Goal: Task Accomplishment & Management: Use online tool/utility

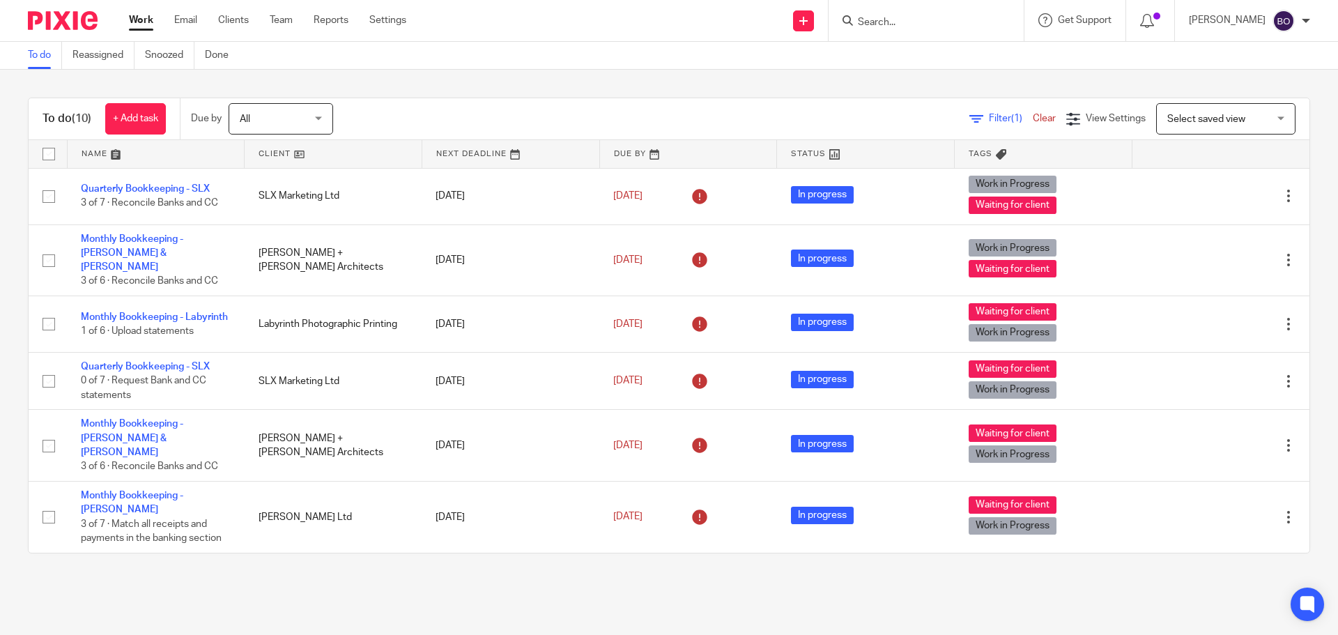
click at [297, 151] on link at bounding box center [333, 154] width 177 height 28
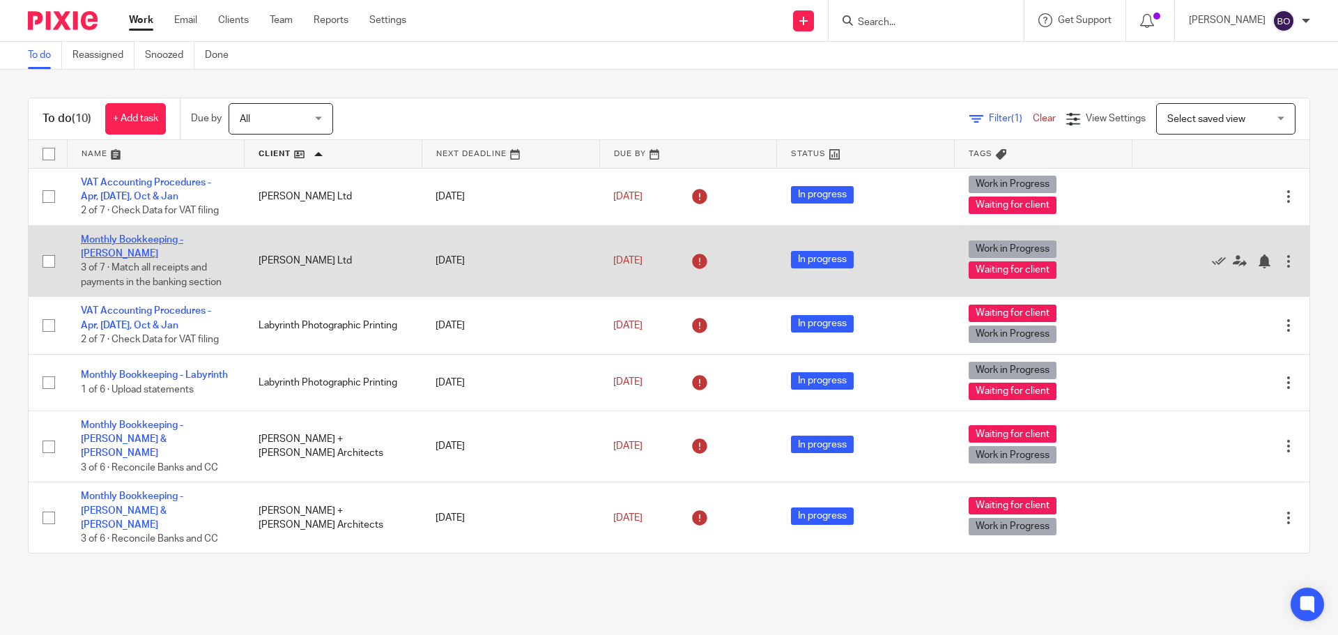
click at [167, 240] on link "Monthly Bookkeeping - [PERSON_NAME]" at bounding box center [132, 247] width 102 height 24
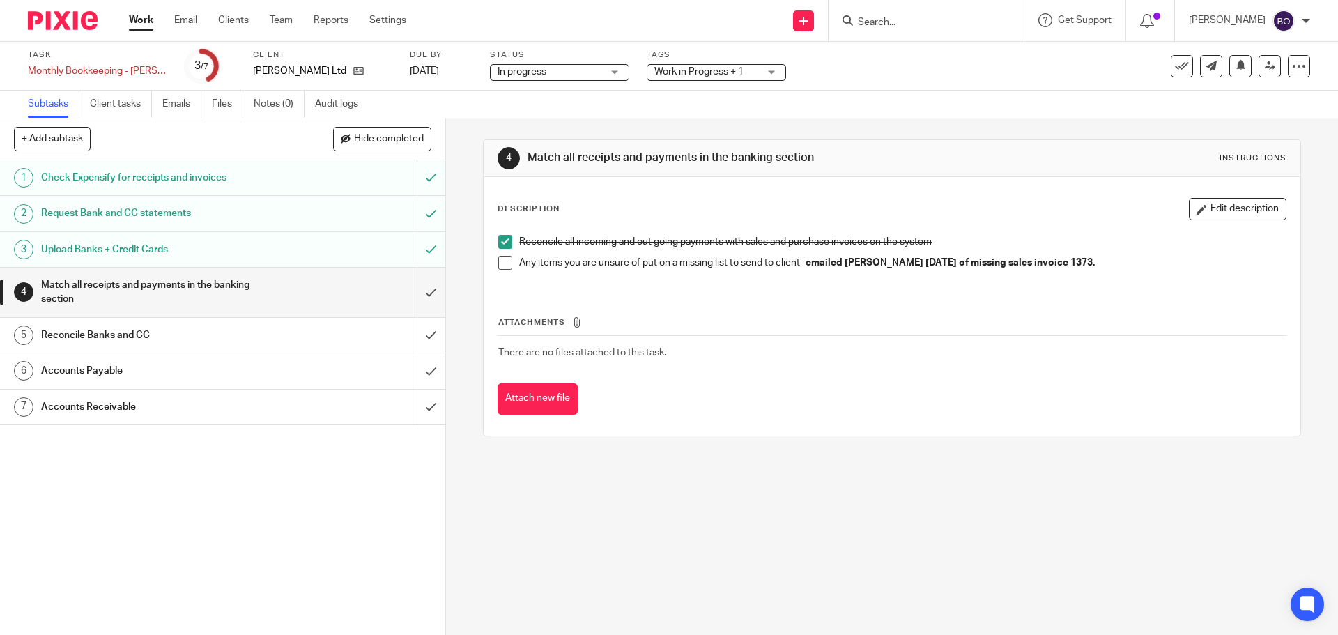
click at [504, 263] on span at bounding box center [505, 263] width 14 height 14
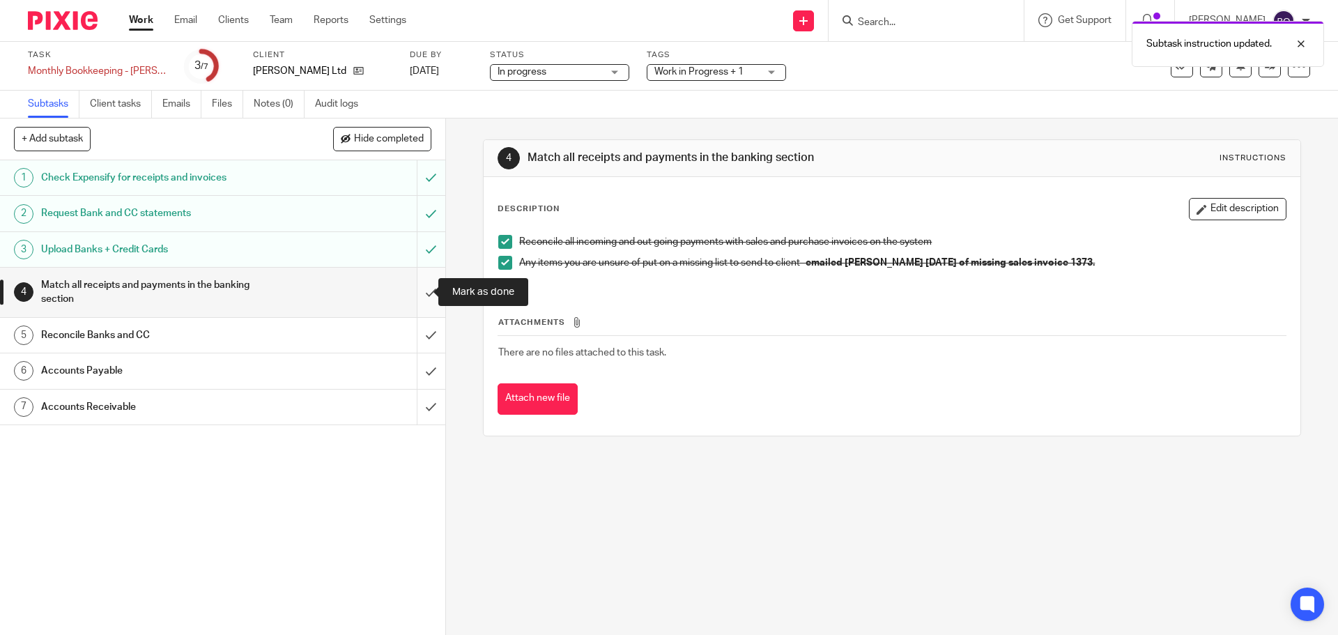
click at [417, 291] on input "submit" at bounding box center [222, 292] width 445 height 49
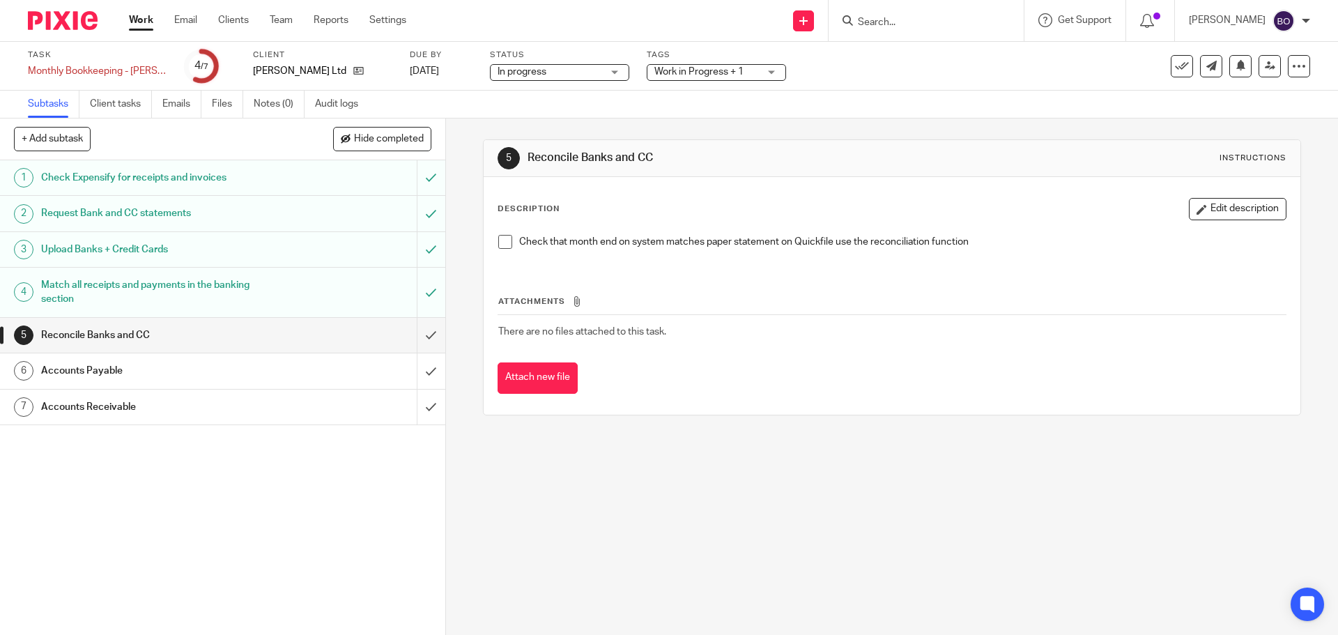
click at [500, 246] on span at bounding box center [505, 242] width 14 height 14
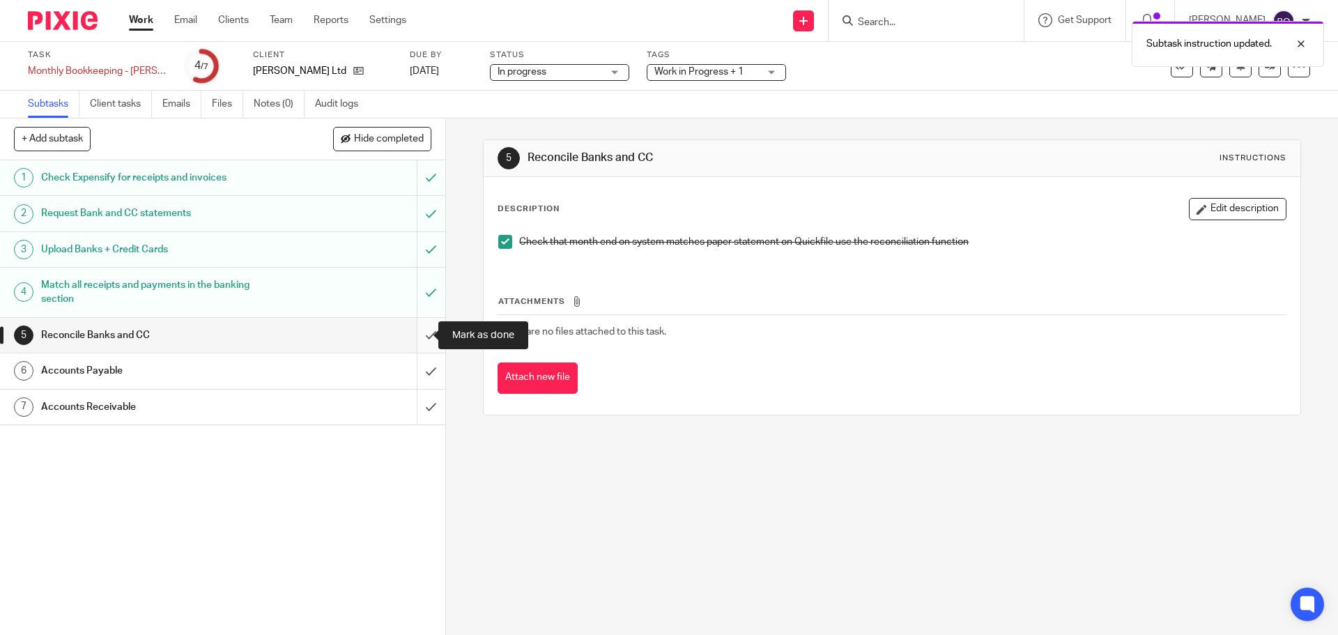
click at [412, 336] on input "submit" at bounding box center [222, 335] width 445 height 35
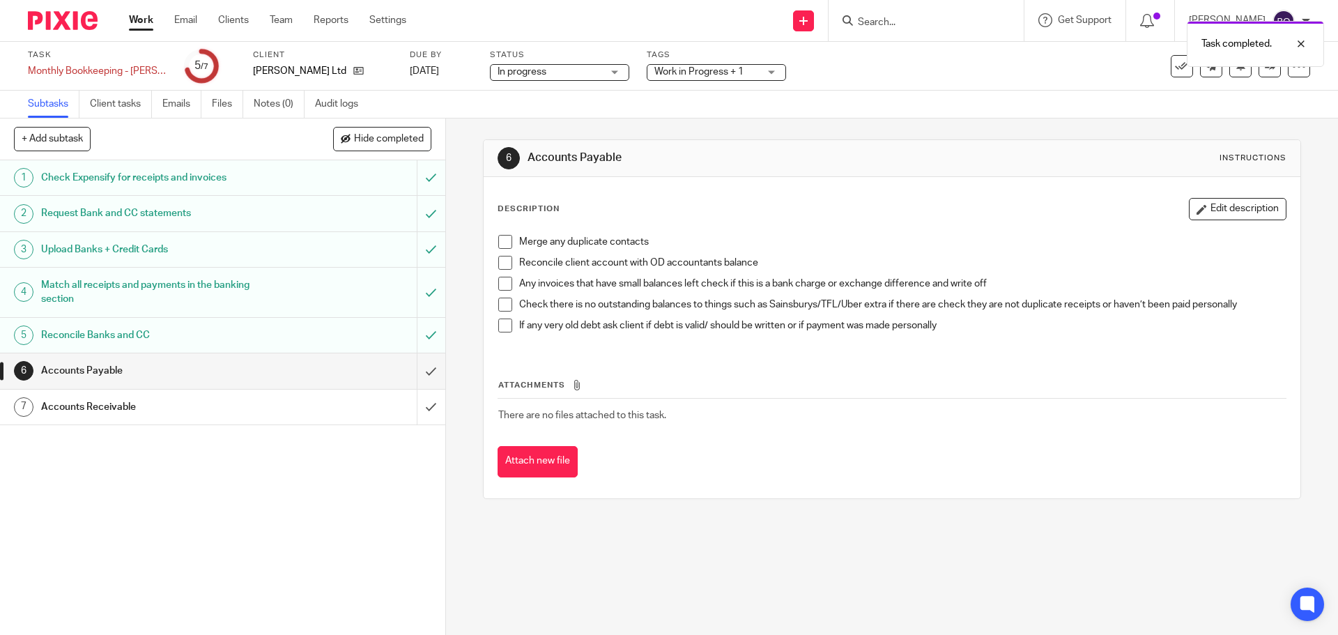
click at [503, 266] on span at bounding box center [505, 263] width 14 height 14
click at [501, 284] on span at bounding box center [505, 284] width 14 height 14
click at [499, 309] on span at bounding box center [505, 305] width 14 height 14
click at [502, 330] on span at bounding box center [505, 326] width 14 height 14
click at [503, 247] on span at bounding box center [505, 242] width 14 height 14
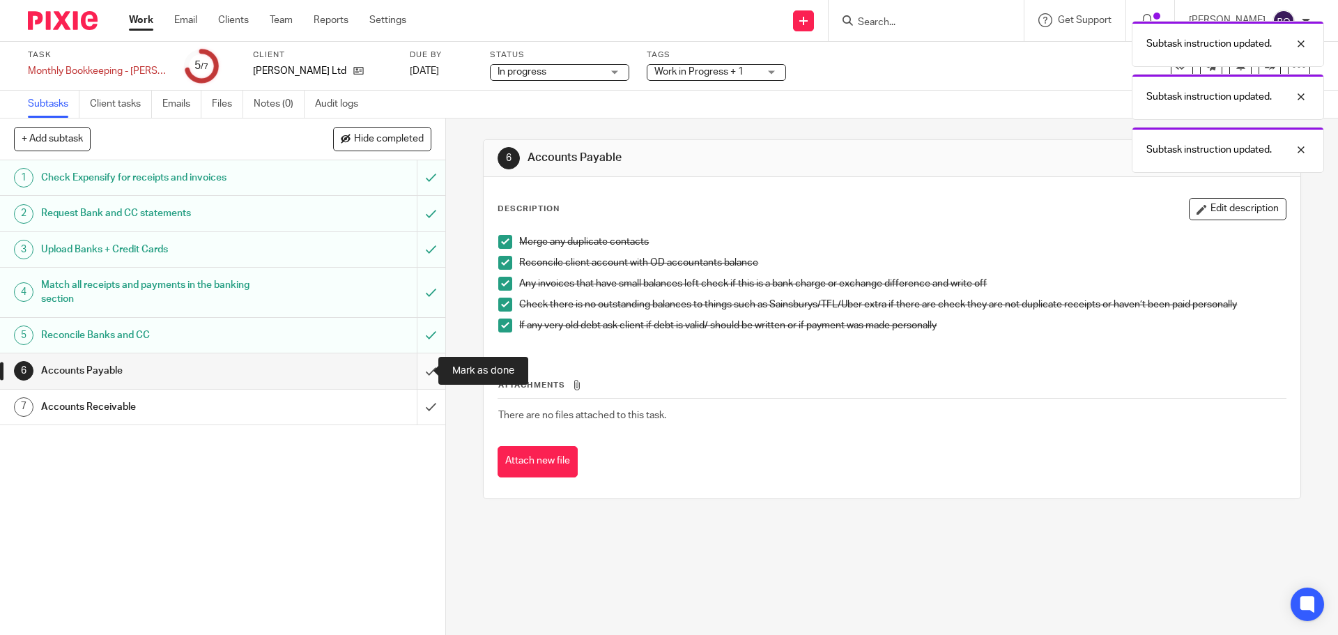
click at [415, 371] on input "submit" at bounding box center [222, 370] width 445 height 35
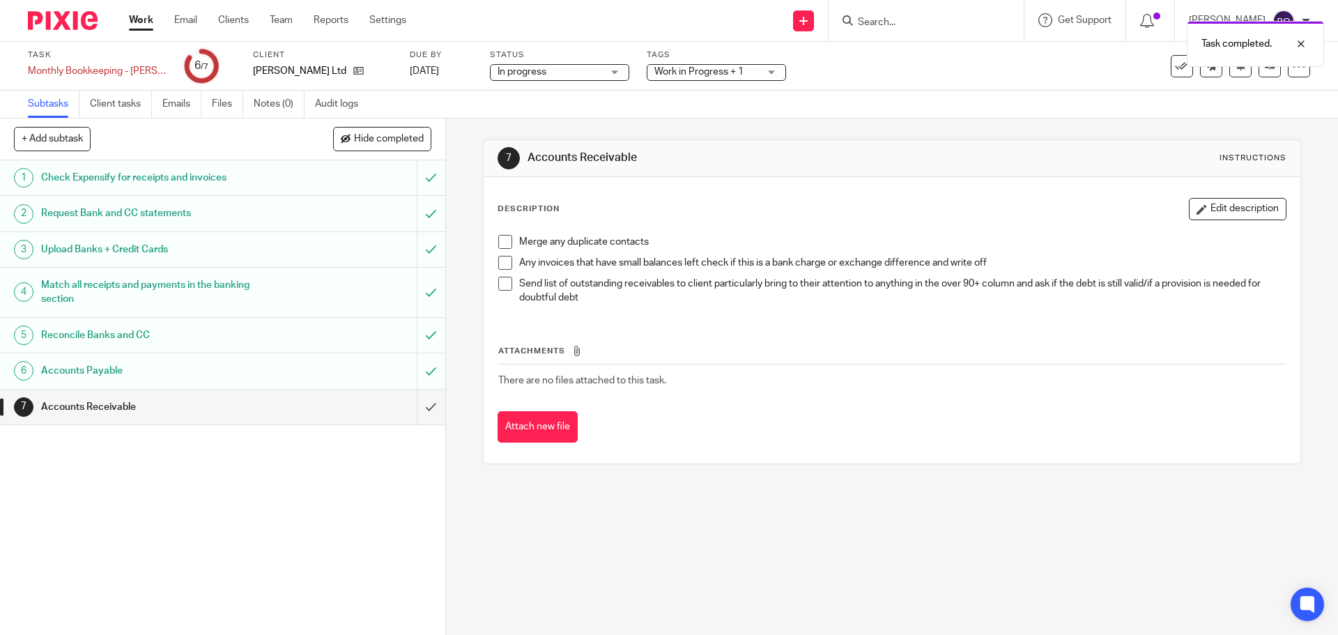
click at [505, 245] on span at bounding box center [505, 242] width 14 height 14
click at [499, 269] on span at bounding box center [505, 263] width 14 height 14
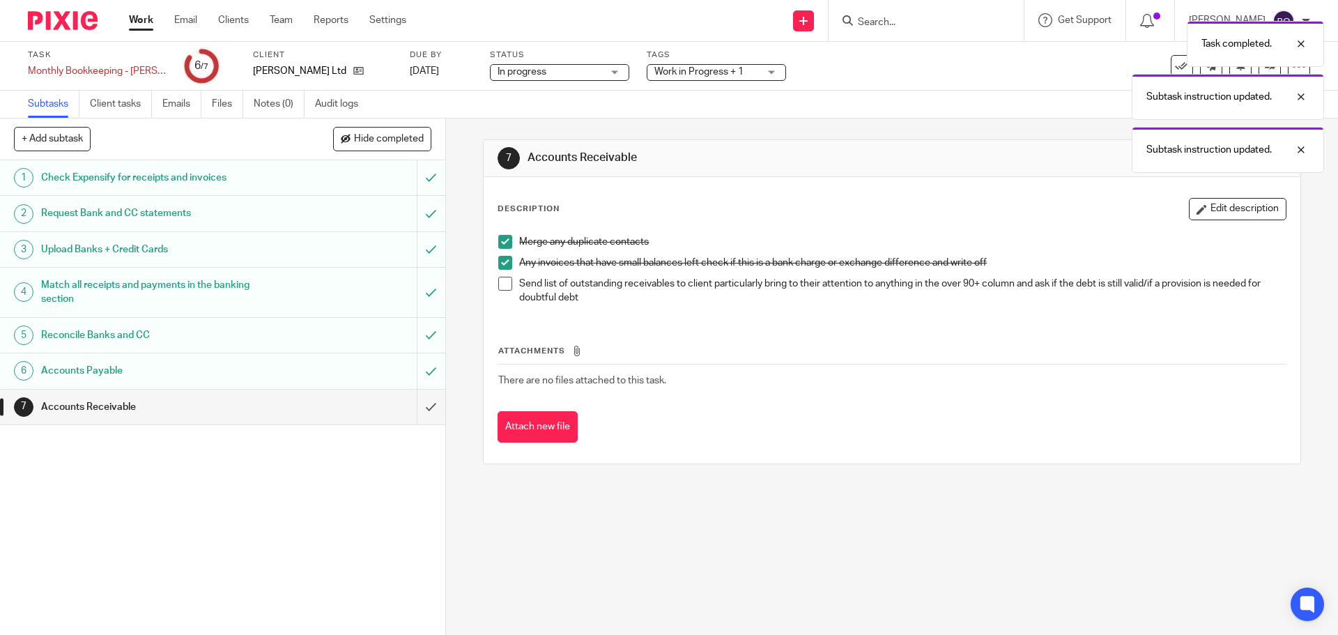
click at [502, 289] on span at bounding box center [505, 284] width 14 height 14
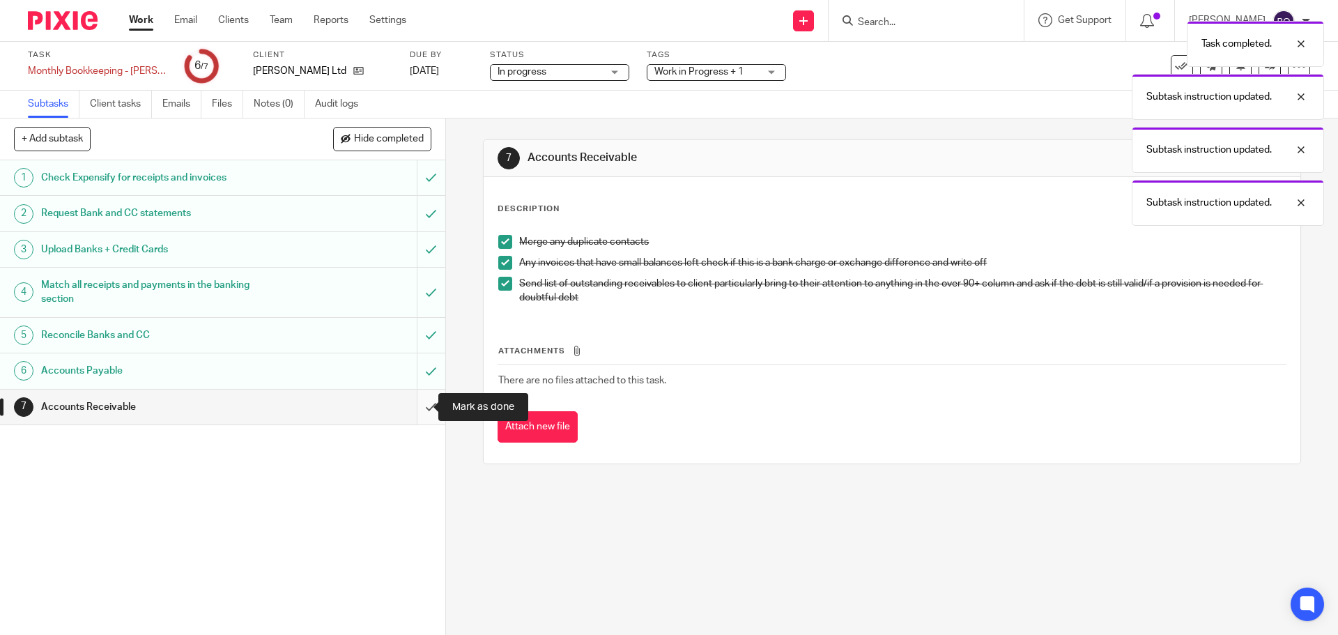
click at [415, 411] on input "submit" at bounding box center [222, 407] width 445 height 35
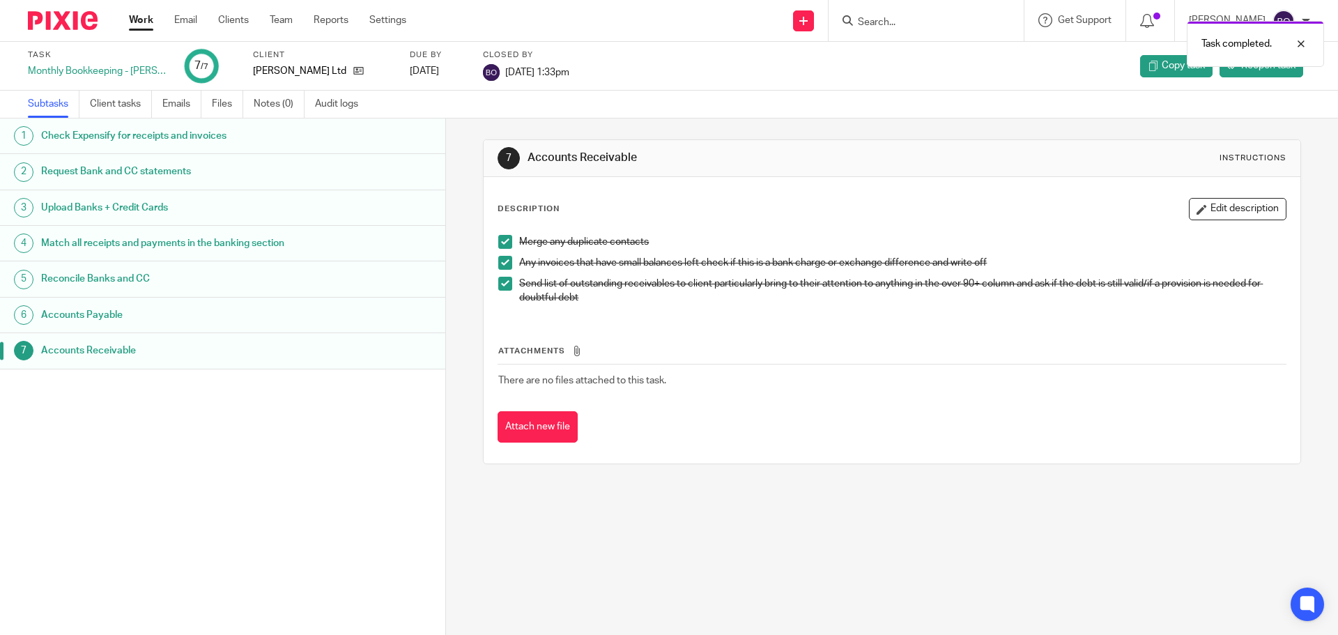
click at [141, 27] on link "Work" at bounding box center [141, 20] width 24 height 14
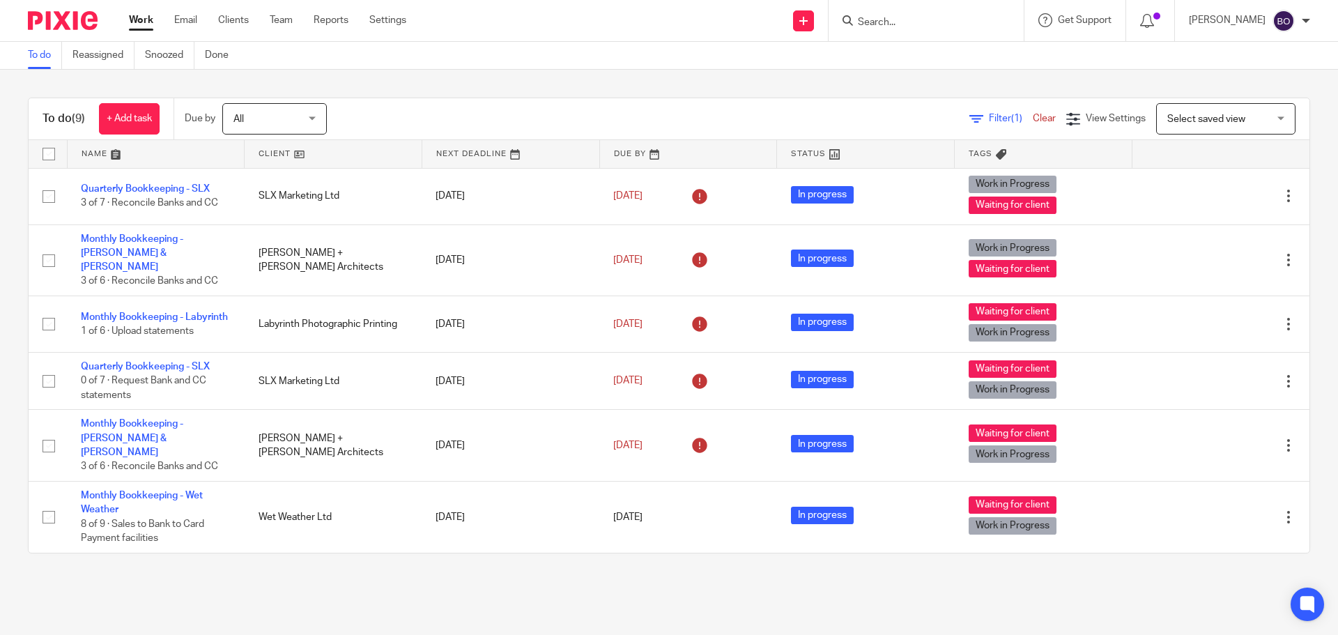
click at [301, 156] on link at bounding box center [333, 154] width 177 height 28
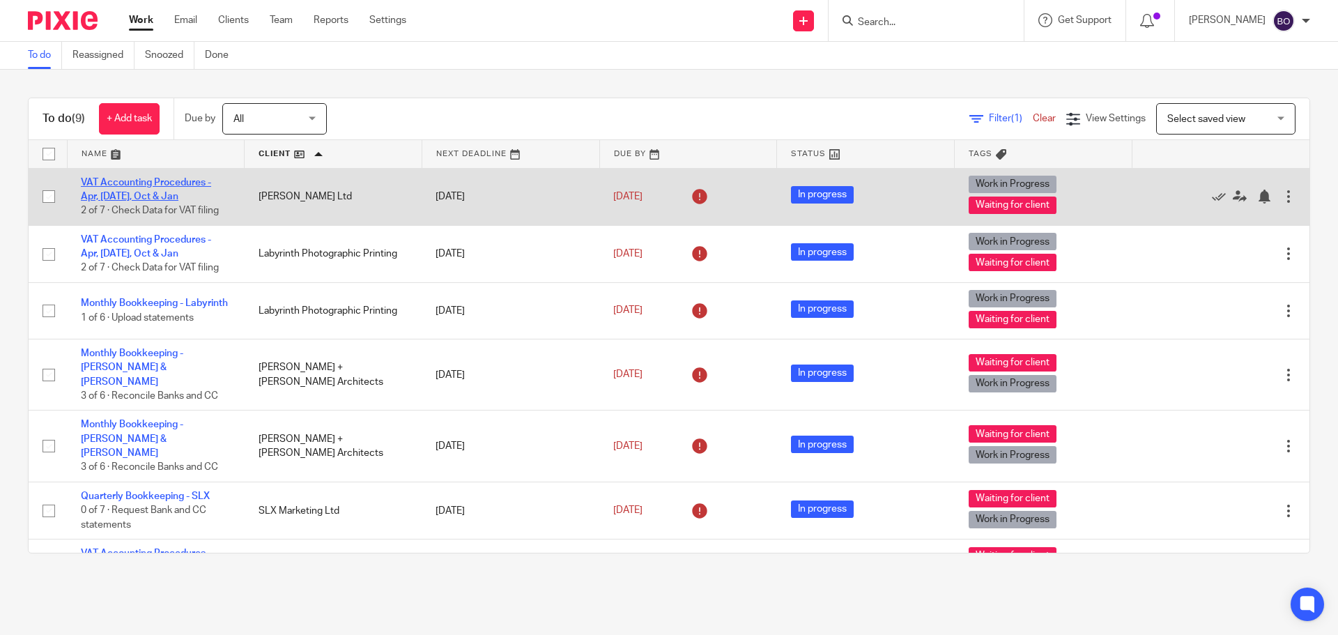
click at [183, 182] on link "VAT Accounting Procedures - Apr, [DATE], Oct & Jan" at bounding box center [146, 190] width 130 height 24
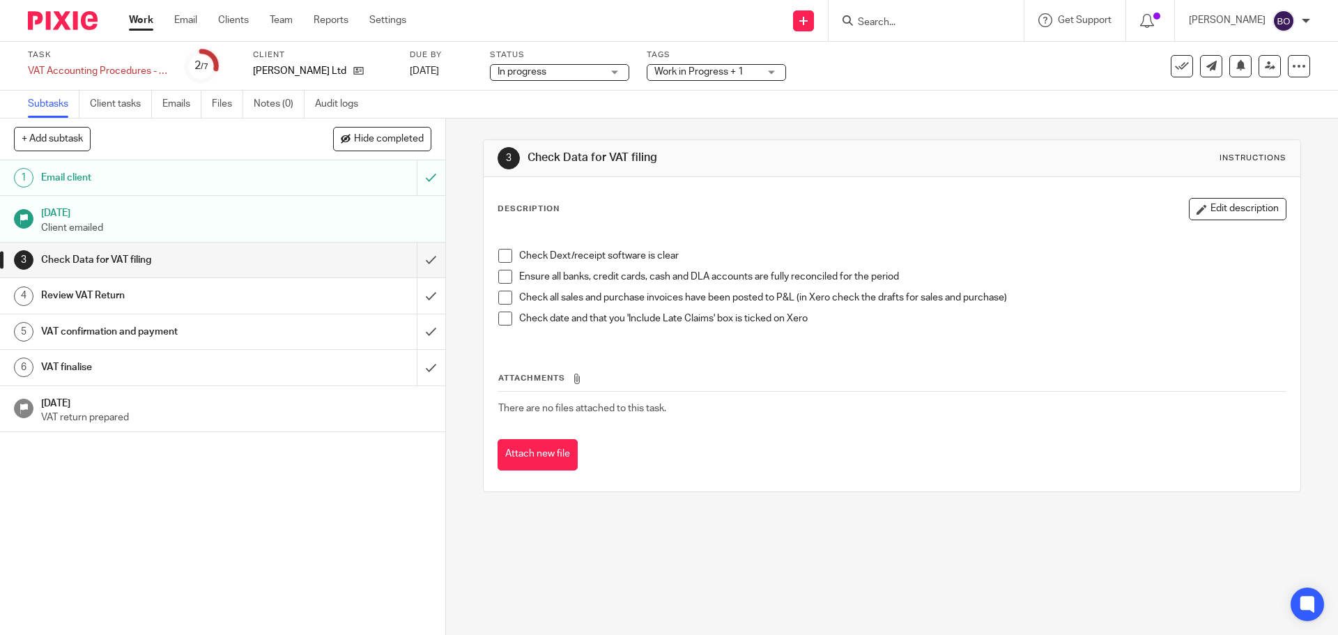
click at [501, 254] on span at bounding box center [505, 256] width 14 height 14
click at [500, 275] on span at bounding box center [505, 277] width 14 height 14
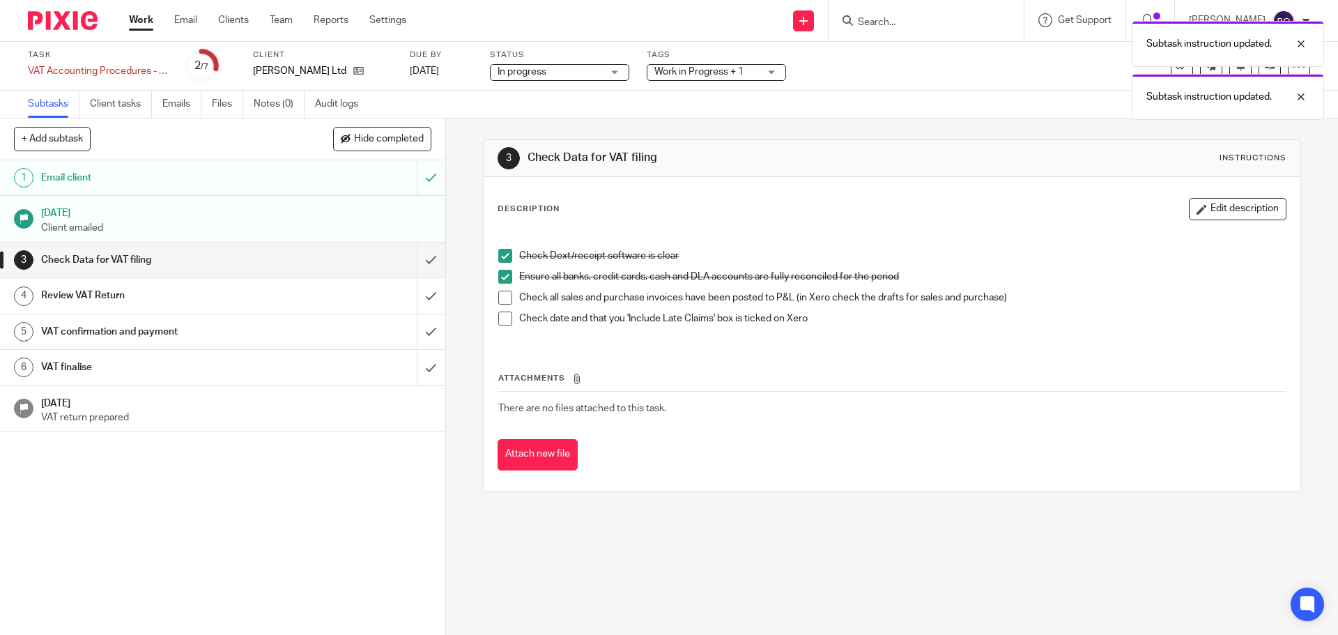
click at [503, 249] on span at bounding box center [505, 256] width 14 height 14
click at [498, 271] on span at bounding box center [505, 277] width 14 height 14
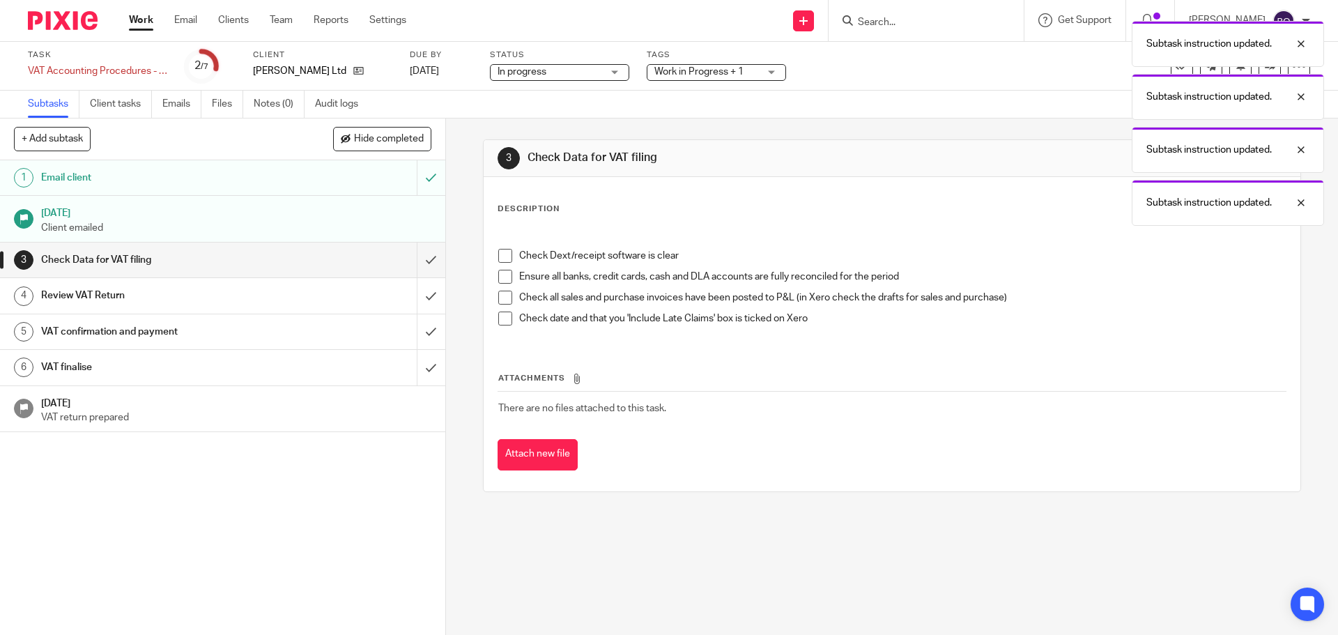
click at [503, 255] on span at bounding box center [505, 256] width 14 height 14
click at [500, 277] on span at bounding box center [505, 277] width 14 height 14
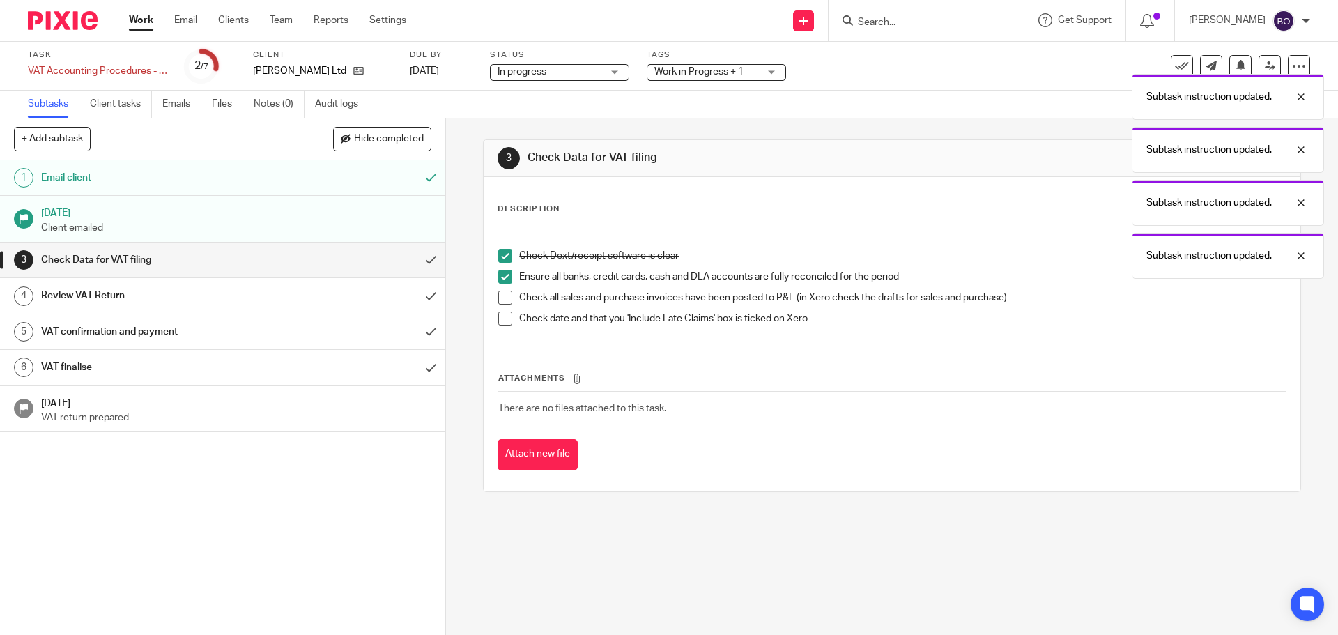
click at [500, 300] on span at bounding box center [505, 298] width 14 height 14
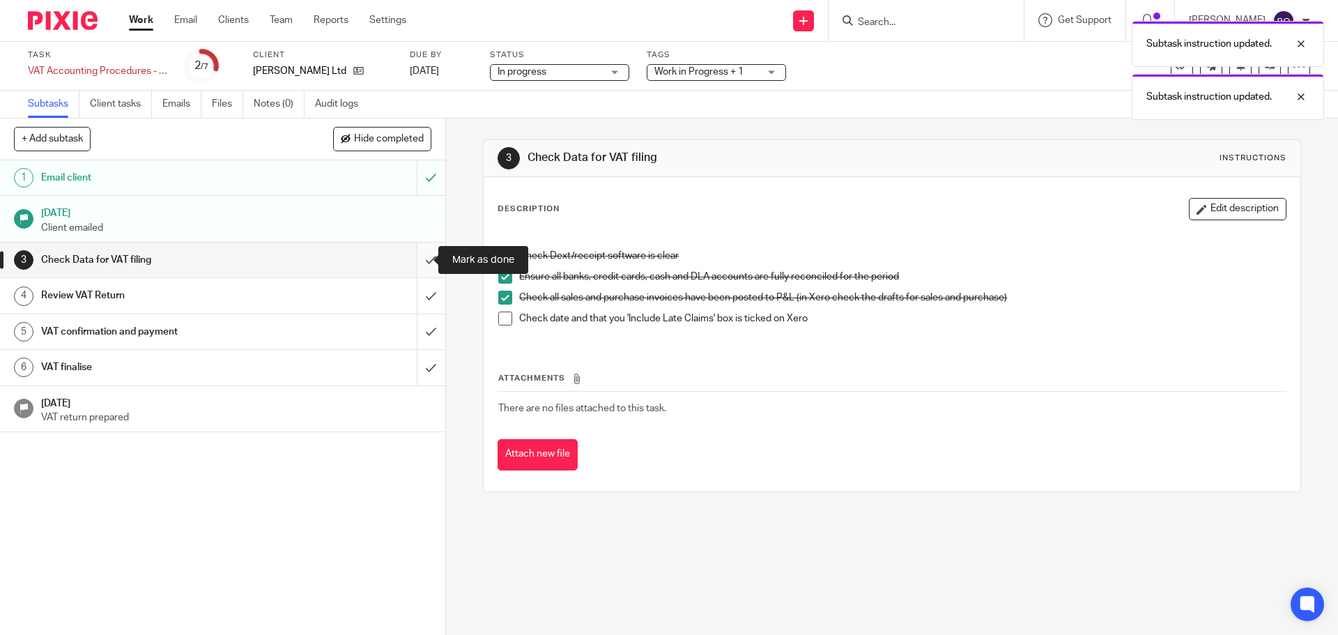
click at [416, 256] on input "submit" at bounding box center [222, 260] width 445 height 35
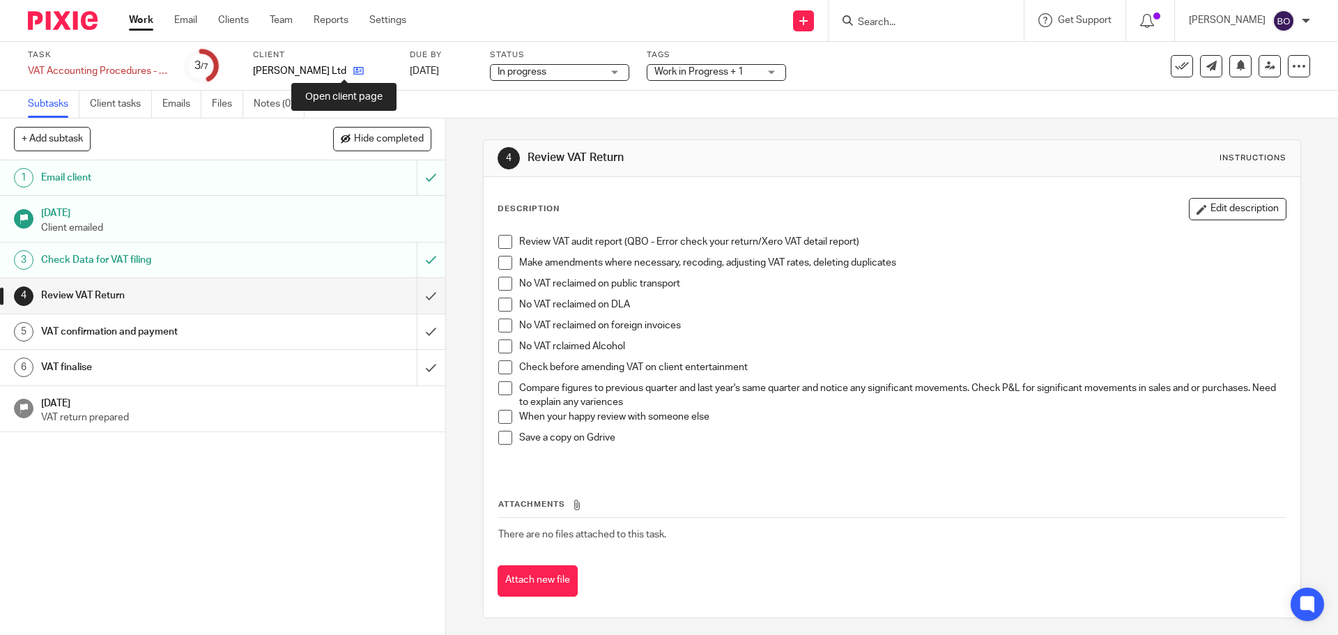
click at [353, 71] on icon at bounding box center [358, 71] width 10 height 10
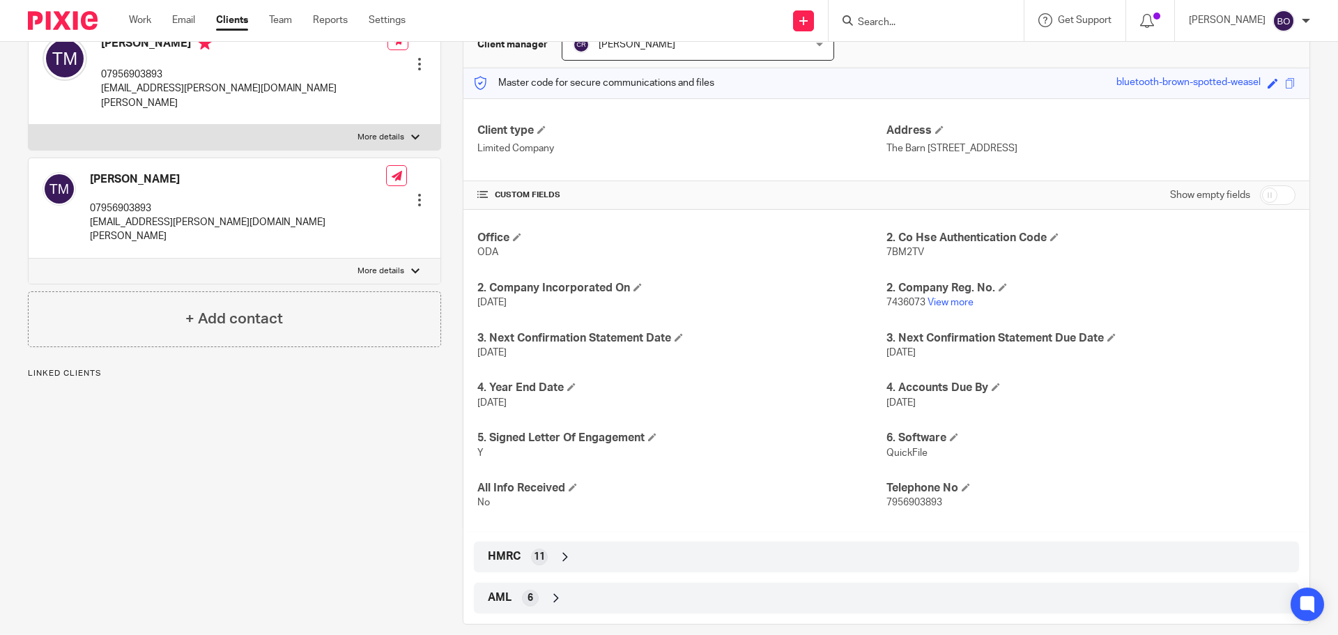
scroll to position [169, 0]
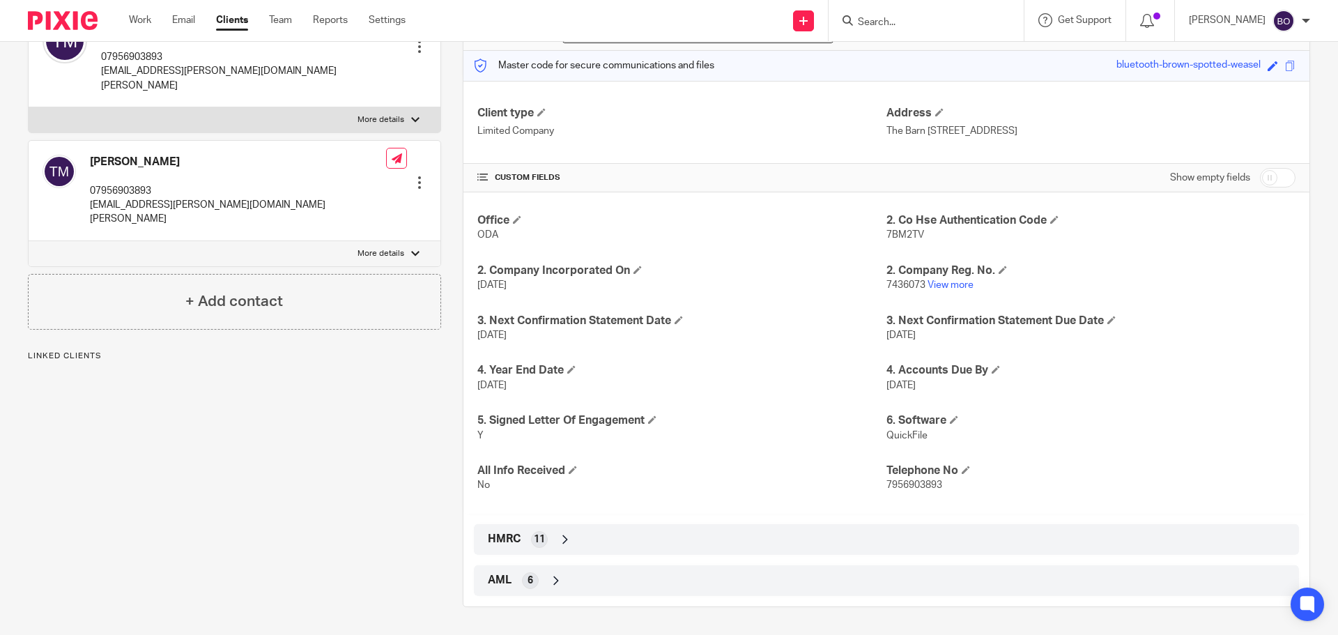
click at [548, 537] on div "HMRC 11" at bounding box center [886, 540] width 804 height 24
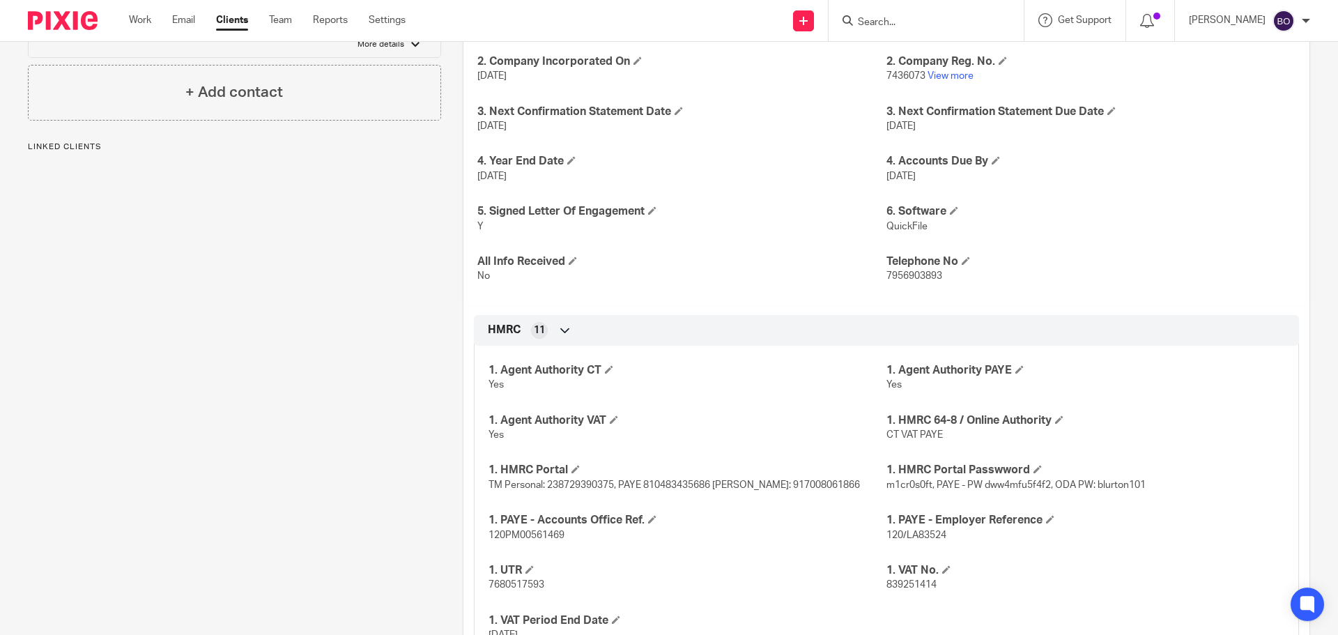
scroll to position [448, 0]
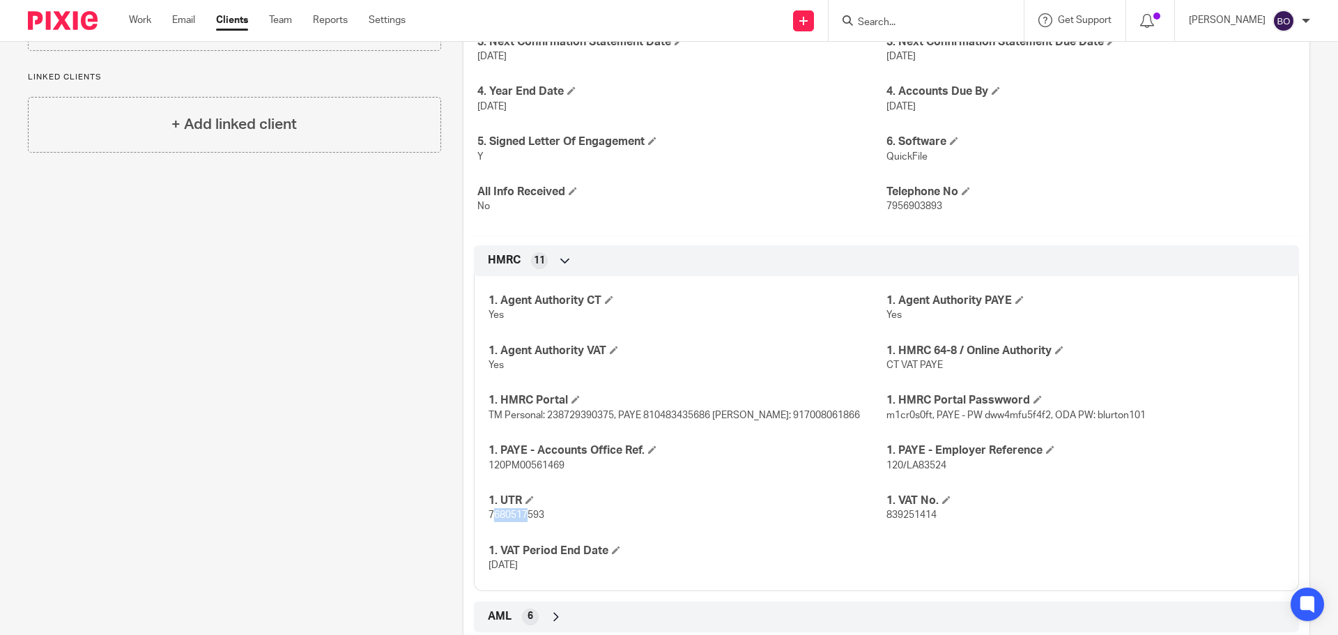
drag, startPoint x: 489, startPoint y: 516, endPoint x: 523, endPoint y: 516, distance: 34.8
click at [523, 516] on span "7680517593" at bounding box center [517, 515] width 56 height 10
click at [480, 519] on div "1. Agent Authority CT Yes 1. Agent Authority PAYE Yes 1. Agent Authority VAT Ye…" at bounding box center [886, 428] width 825 height 325
drag, startPoint x: 482, startPoint y: 519, endPoint x: 547, endPoint y: 519, distance: 64.8
click at [547, 519] on div "1. Agent Authority CT Yes 1. Agent Authority PAYE Yes 1. Agent Authority VAT Ye…" at bounding box center [886, 428] width 825 height 325
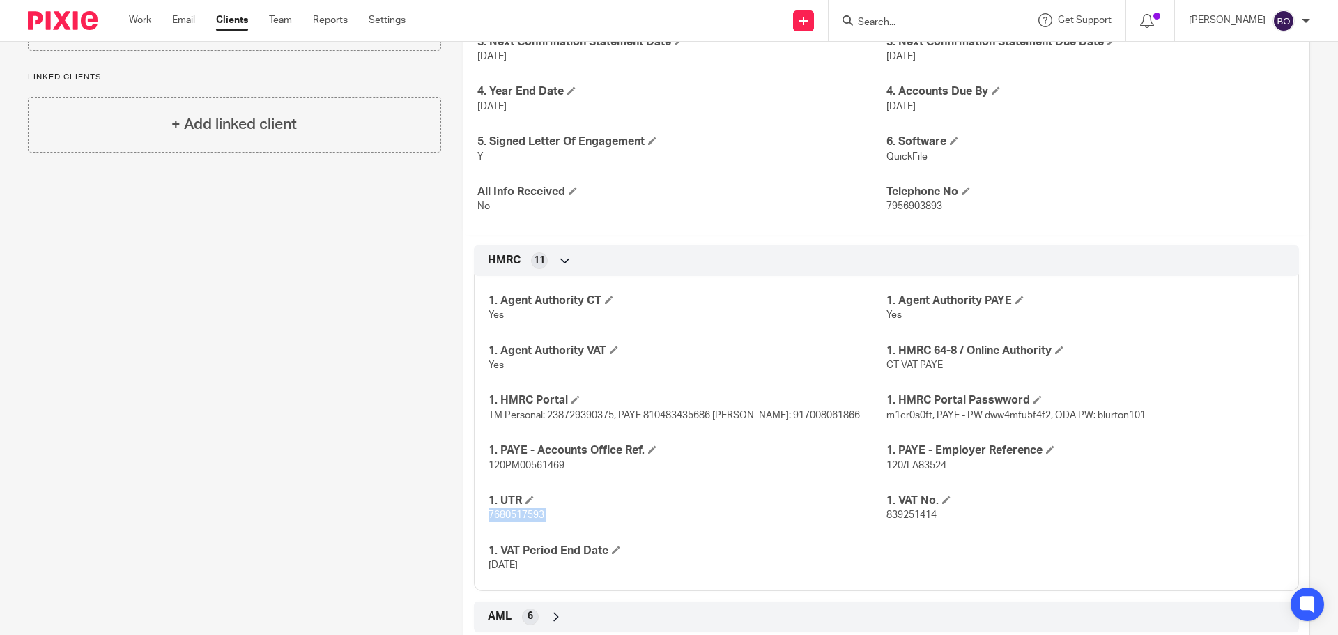
copy p "7680517593"
drag, startPoint x: 1092, startPoint y: 413, endPoint x: 1157, endPoint y: 413, distance: 64.8
click at [1157, 413] on p "m1cr0s0ft, PAYE - PW dww4mfu5f4f2, ODA PW: blurton101" at bounding box center [1086, 415] width 398 height 14
copy span "blurton101"
drag, startPoint x: 768, startPoint y: 417, endPoint x: 822, endPoint y: 417, distance: 54.4
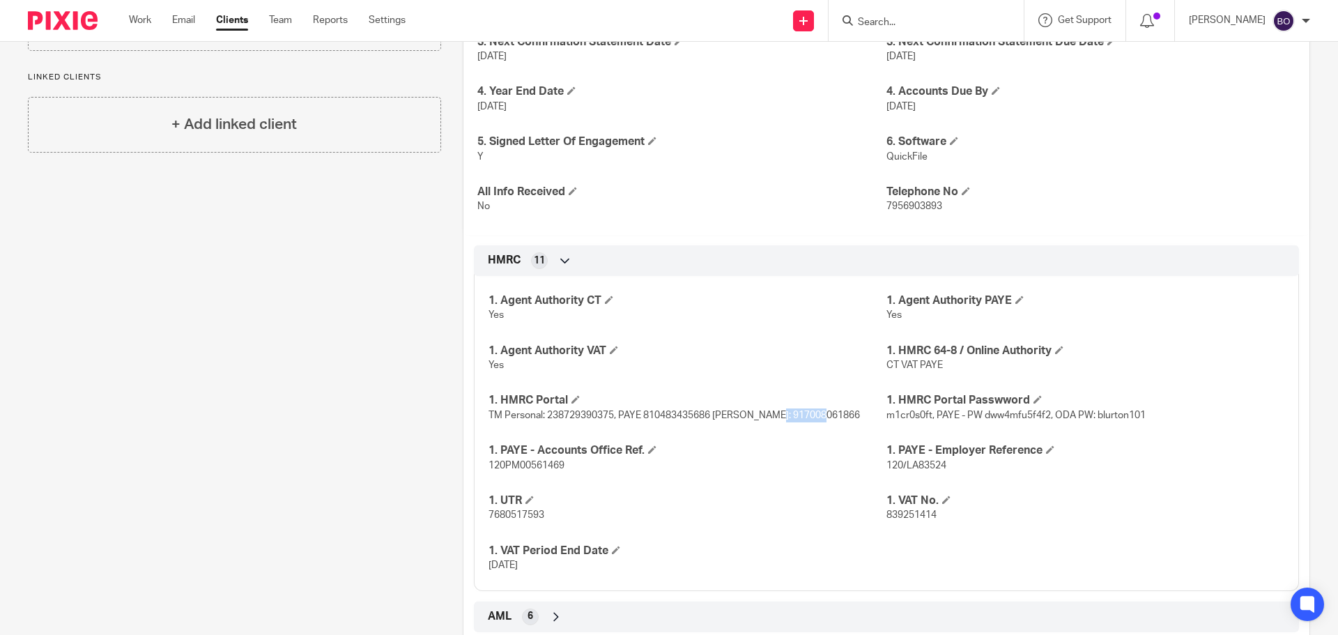
click at [822, 417] on span "TM Personal: 238729390375, PAYE 810483435686 [PERSON_NAME]: 917008061866" at bounding box center [674, 416] width 371 height 10
click at [791, 417] on span "TM Personal: 238729390375, PAYE 810483435686 [PERSON_NAME]: 917008061866" at bounding box center [674, 416] width 371 height 10
drag, startPoint x: 765, startPoint y: 416, endPoint x: 833, endPoint y: 416, distance: 68.3
click at [833, 416] on p "TM Personal: 238729390375, PAYE 810483435686 [PERSON_NAME]: 917008061866" at bounding box center [688, 415] width 398 height 14
copy span "917008061866"
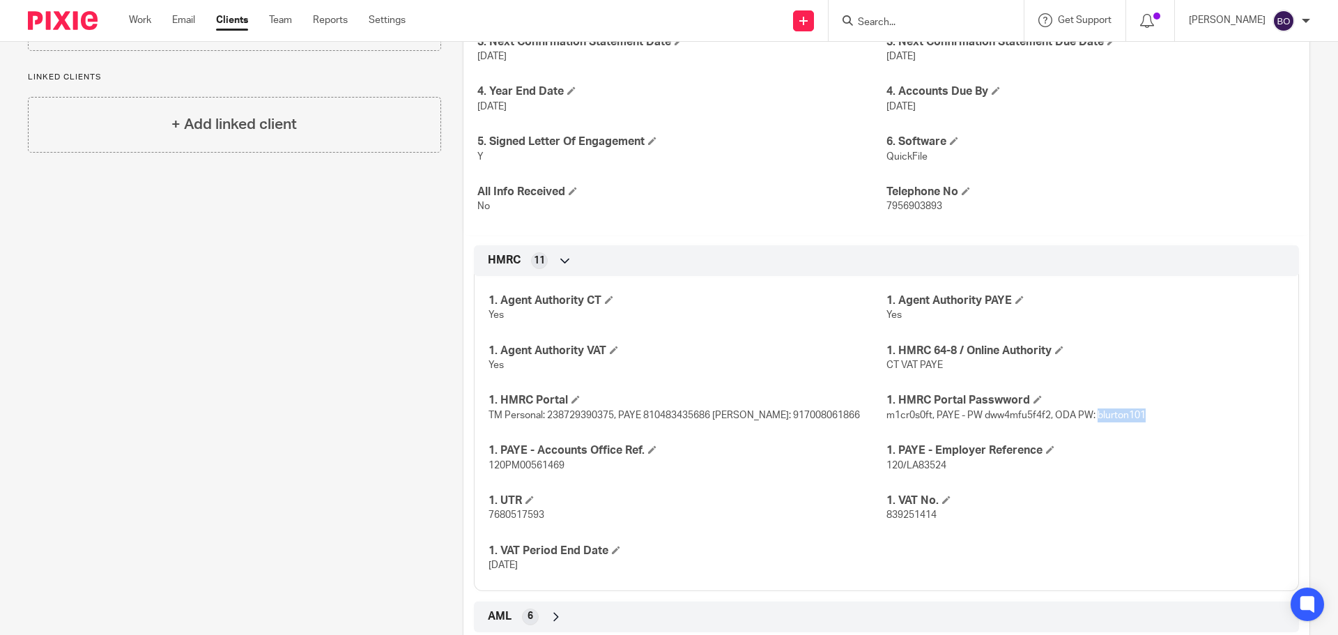
drag, startPoint x: 1091, startPoint y: 417, endPoint x: 1154, endPoint y: 417, distance: 62.7
click at [1154, 417] on p "m1cr0s0ft, PAYE - PW dww4mfu5f4f2, ODA PW: blurton101" at bounding box center [1086, 415] width 398 height 14
copy span "blurton101"
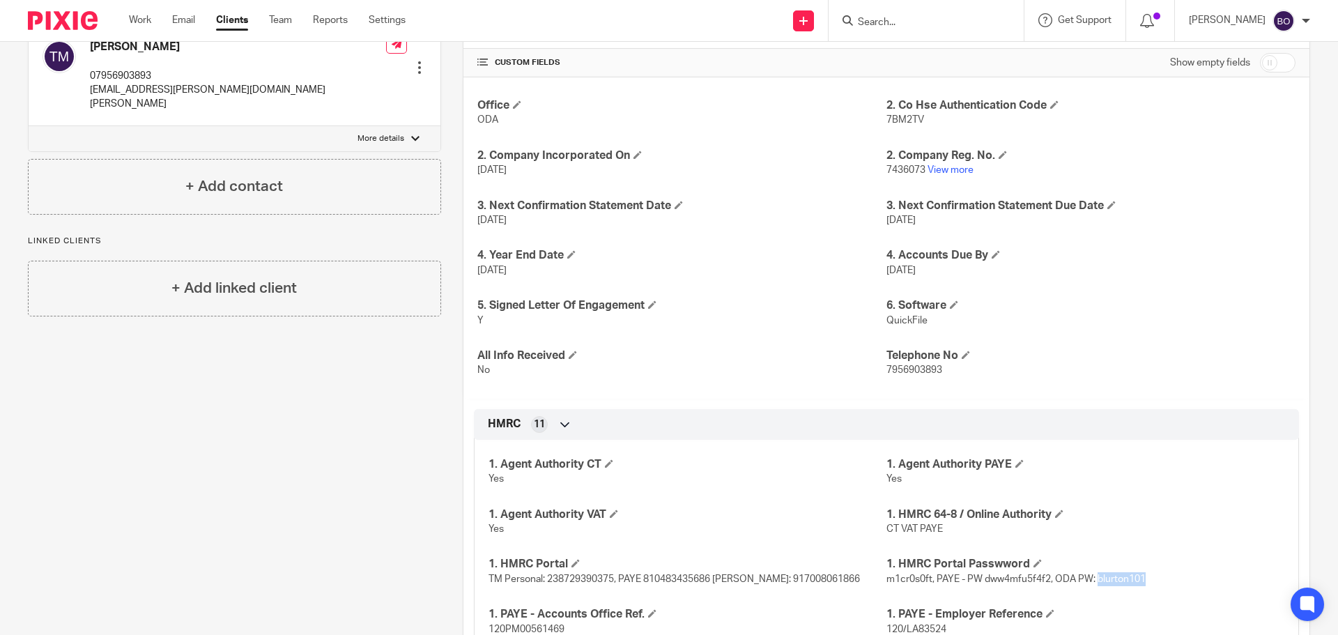
scroll to position [378, 0]
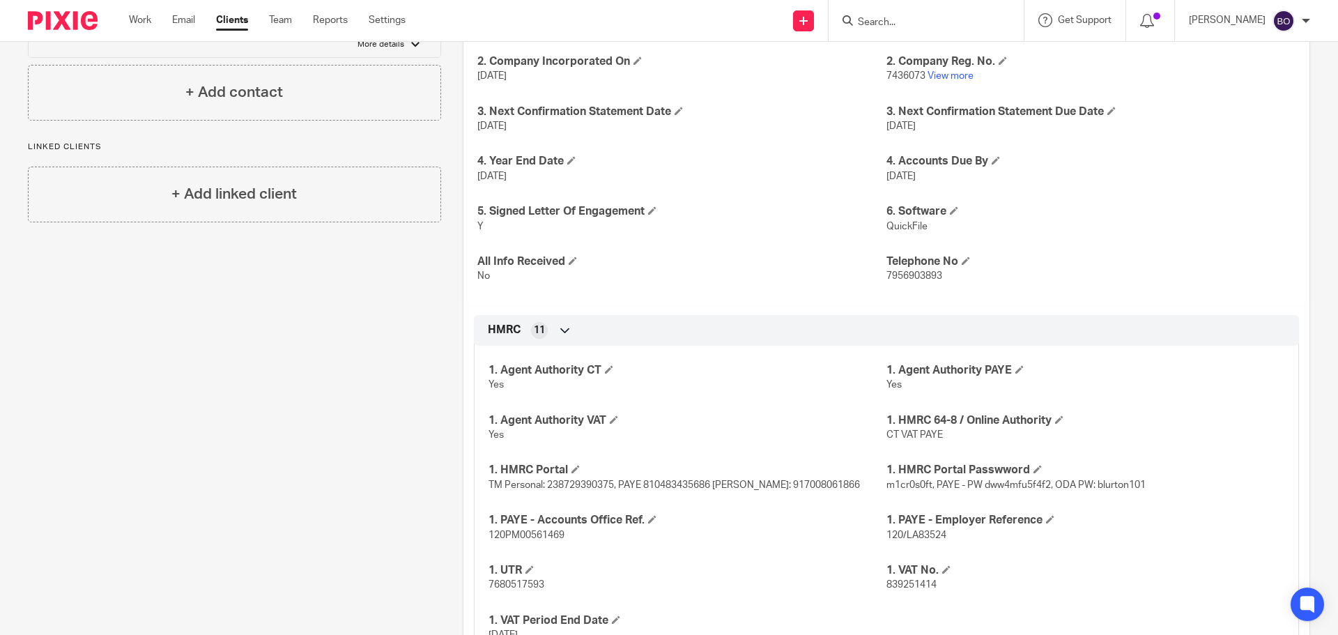
click at [765, 484] on span "TM Personal: 238729390375, PAYE 810483435686 [PERSON_NAME]: 917008061866" at bounding box center [674, 485] width 371 height 10
drag, startPoint x: 765, startPoint y: 484, endPoint x: 833, endPoint y: 486, distance: 67.6
click at [833, 486] on p "TM Personal: 238729390375, PAYE 810483435686 [PERSON_NAME]: 917008061866" at bounding box center [688, 485] width 398 height 14
copy span "917008061866"
drag, startPoint x: 1093, startPoint y: 486, endPoint x: 1141, endPoint y: 482, distance: 48.3
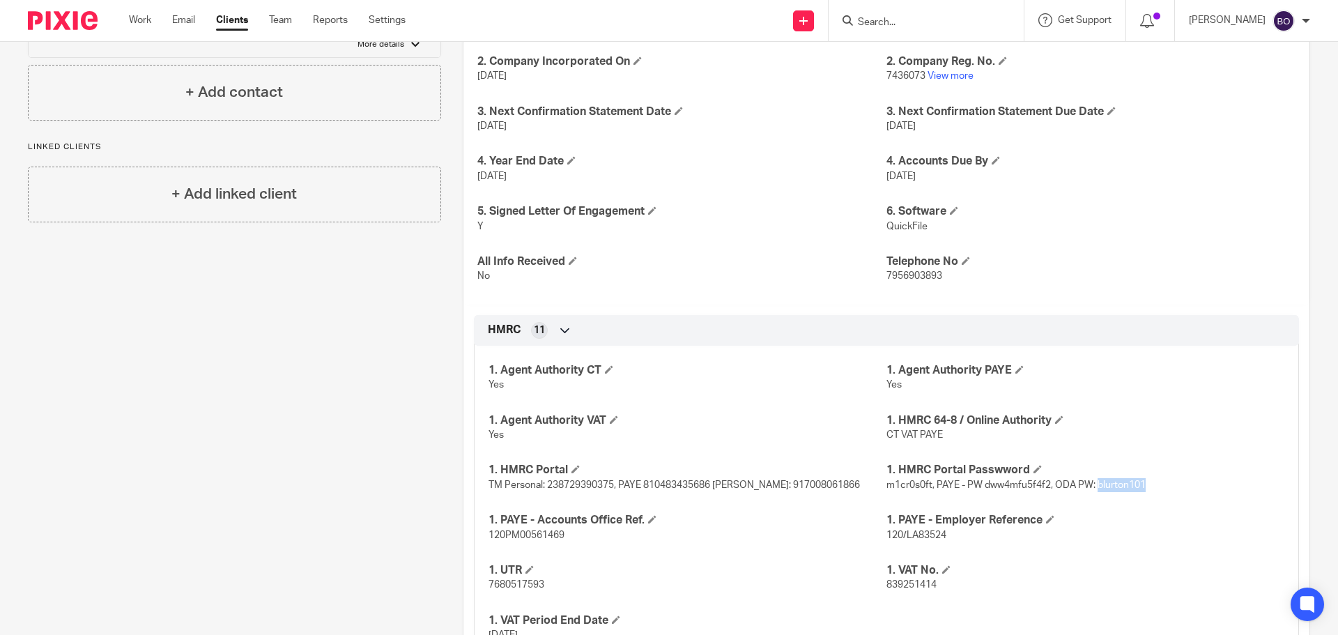
click at [1141, 482] on p "m1cr0s0ft, PAYE - PW dww4mfu5f4f2, ODA PW: blurton101" at bounding box center [1086, 485] width 398 height 14
copy span "blurton101"
